Goal: Information Seeking & Learning: Learn about a topic

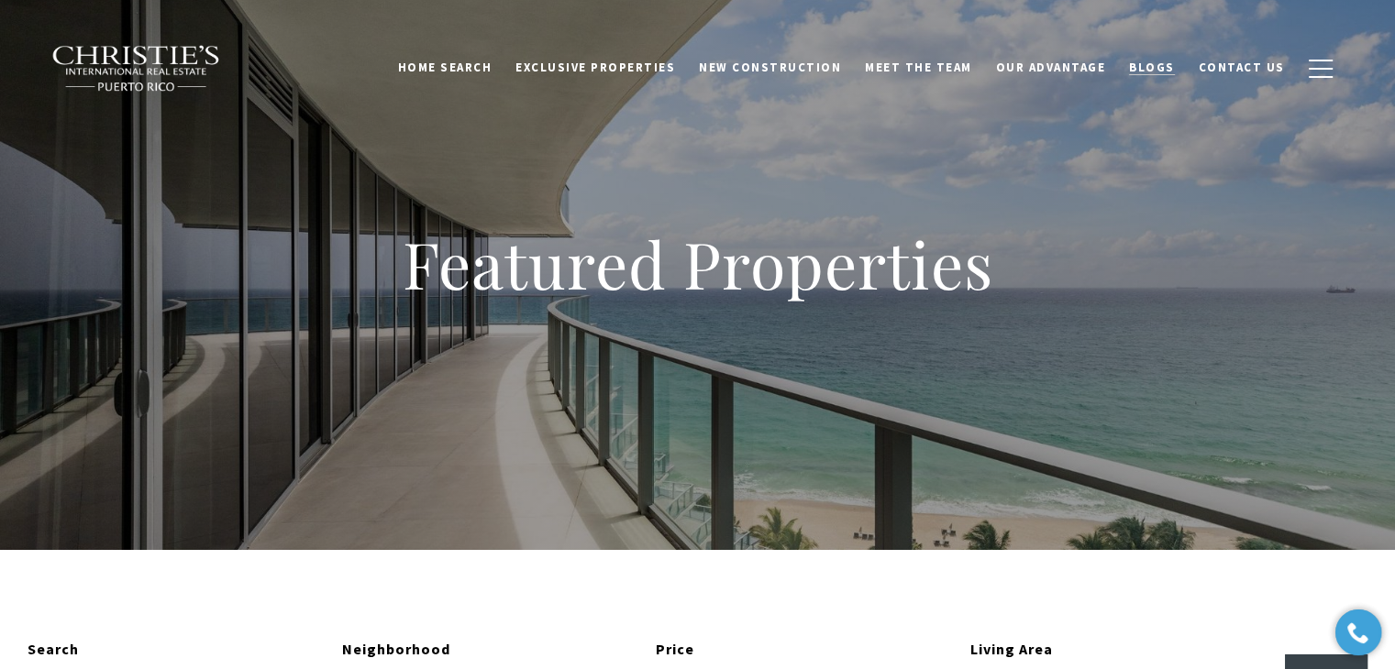
click at [1163, 62] on span "Blogs" at bounding box center [1152, 68] width 46 height 16
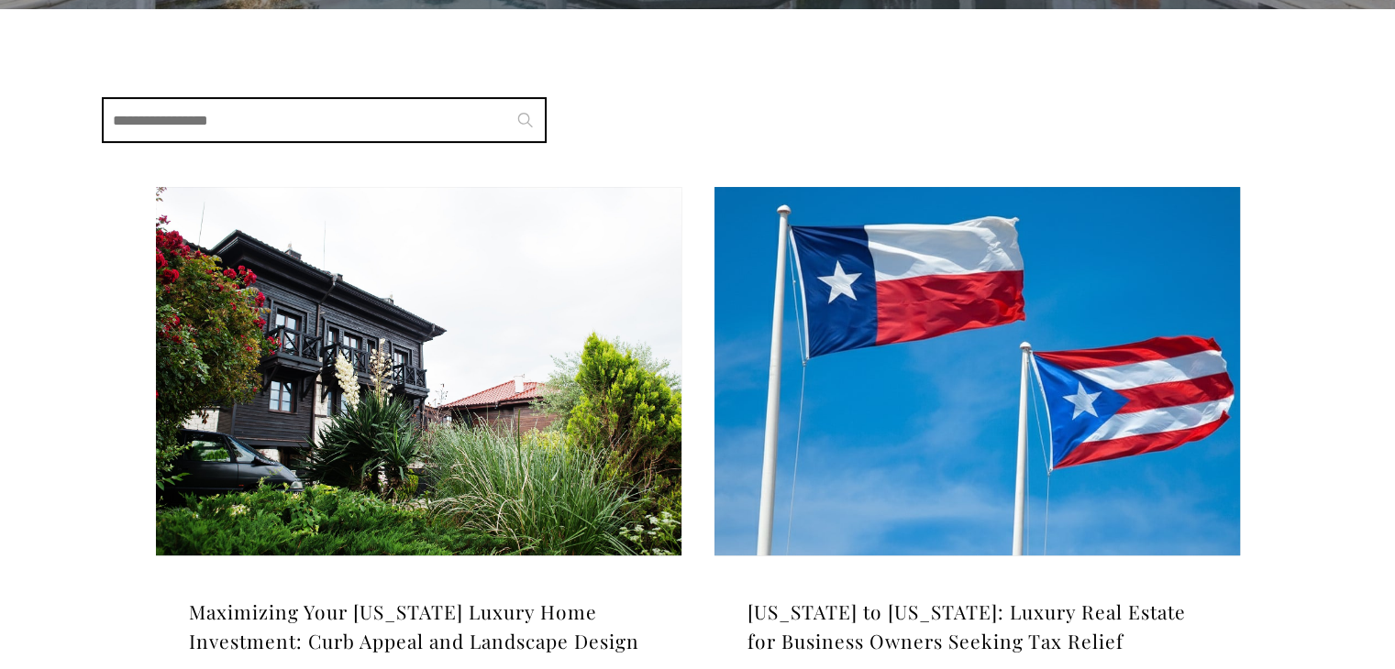
scroll to position [458, 0]
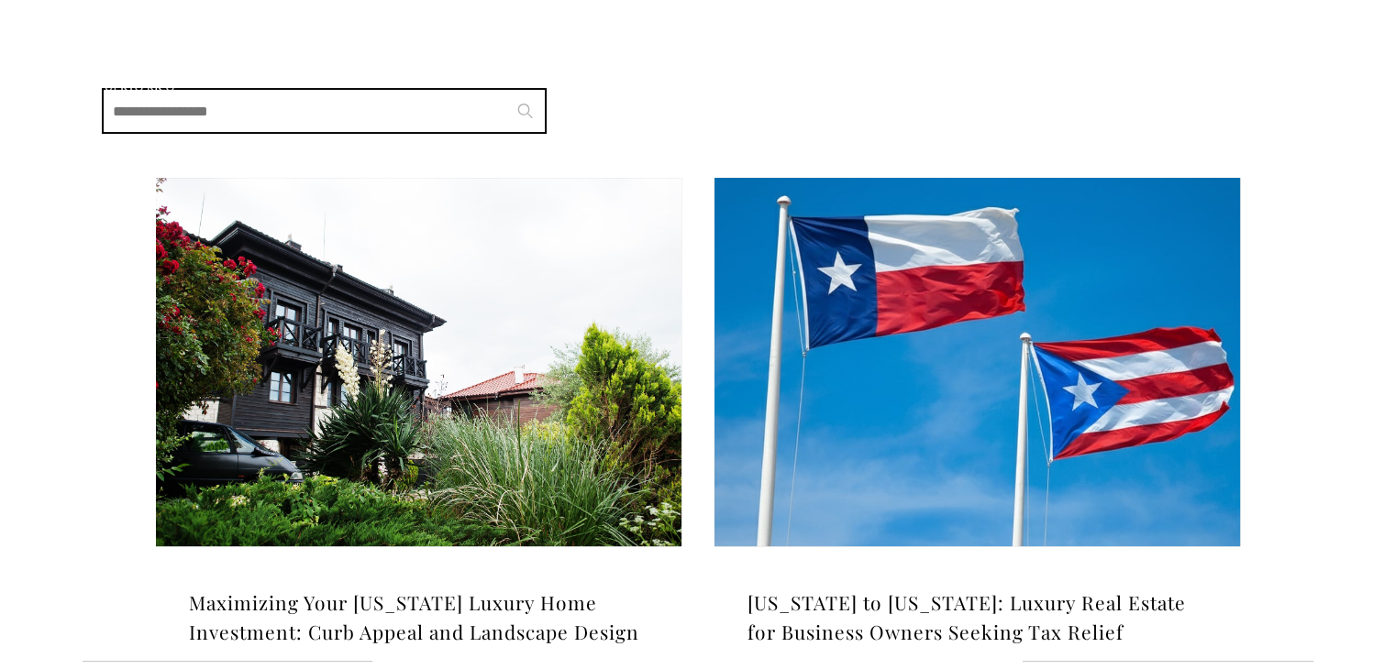
click at [441, 306] on img at bounding box center [418, 362] width 525 height 369
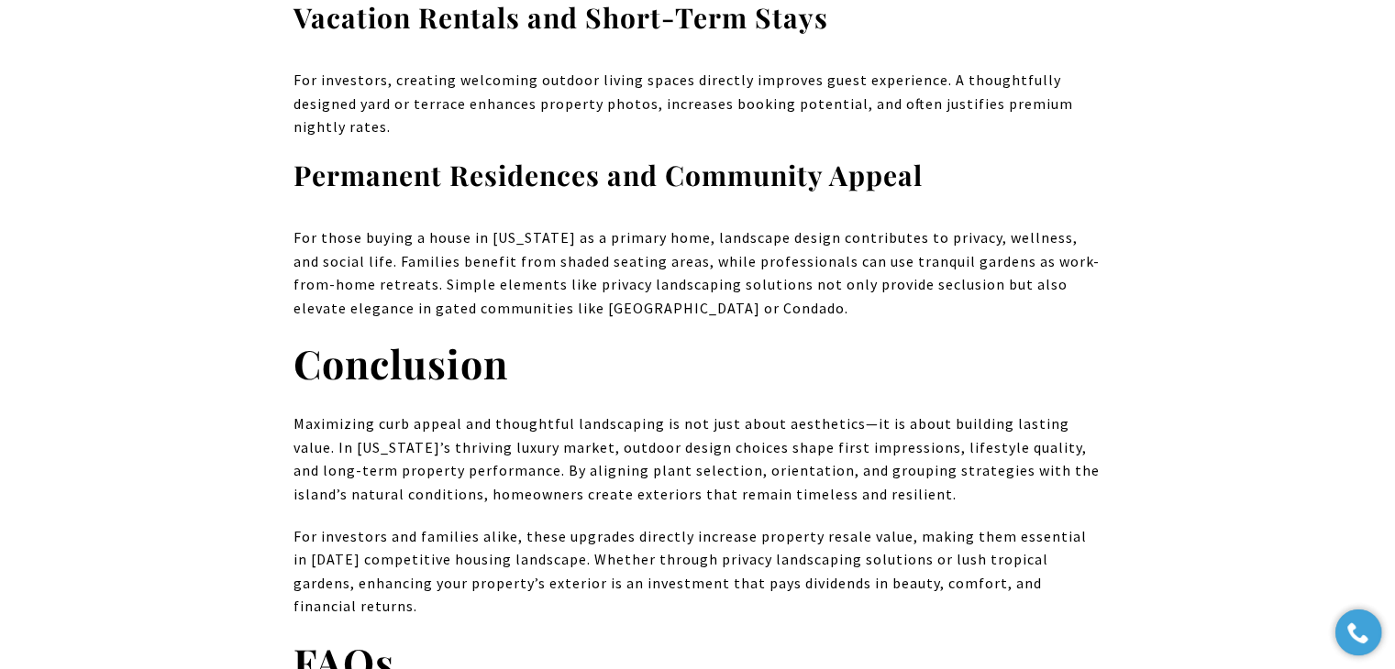
scroll to position [7152, 0]
